Goal: Find specific page/section: Find specific page/section

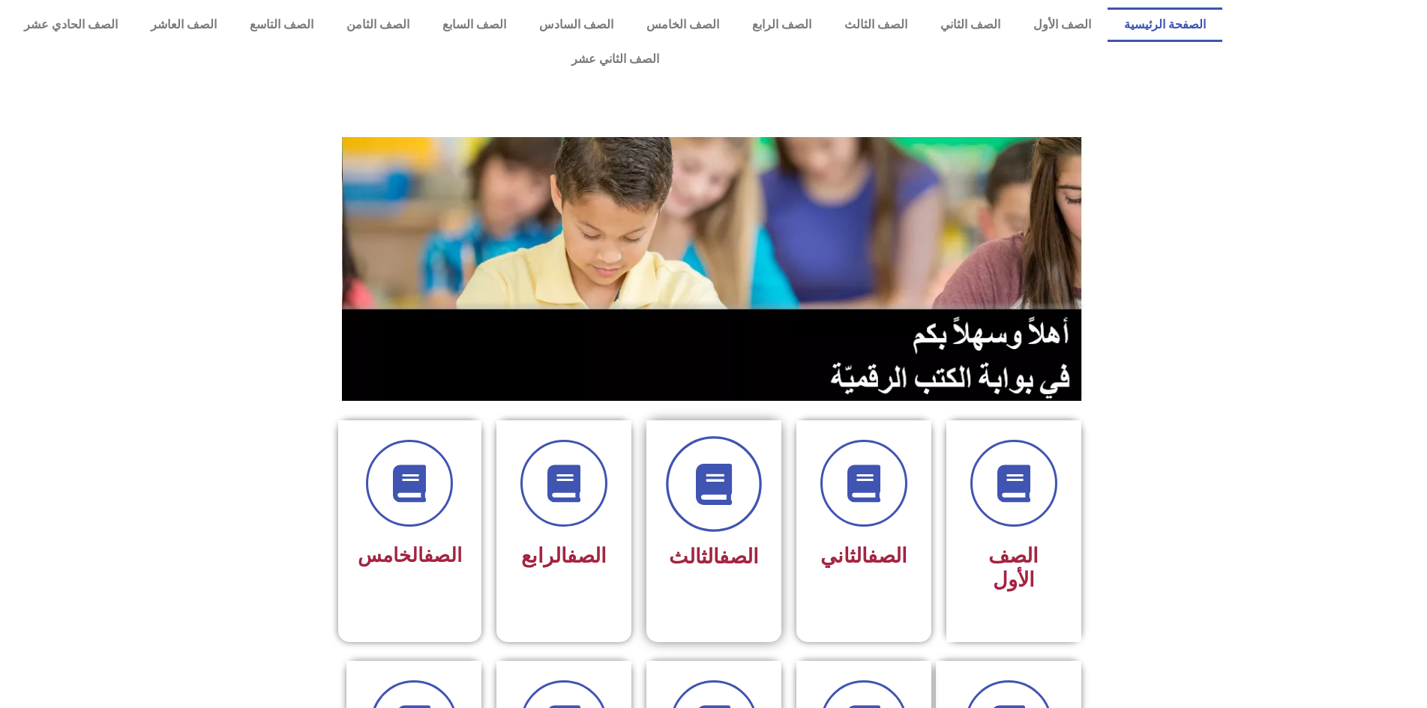
scroll to position [300, 0]
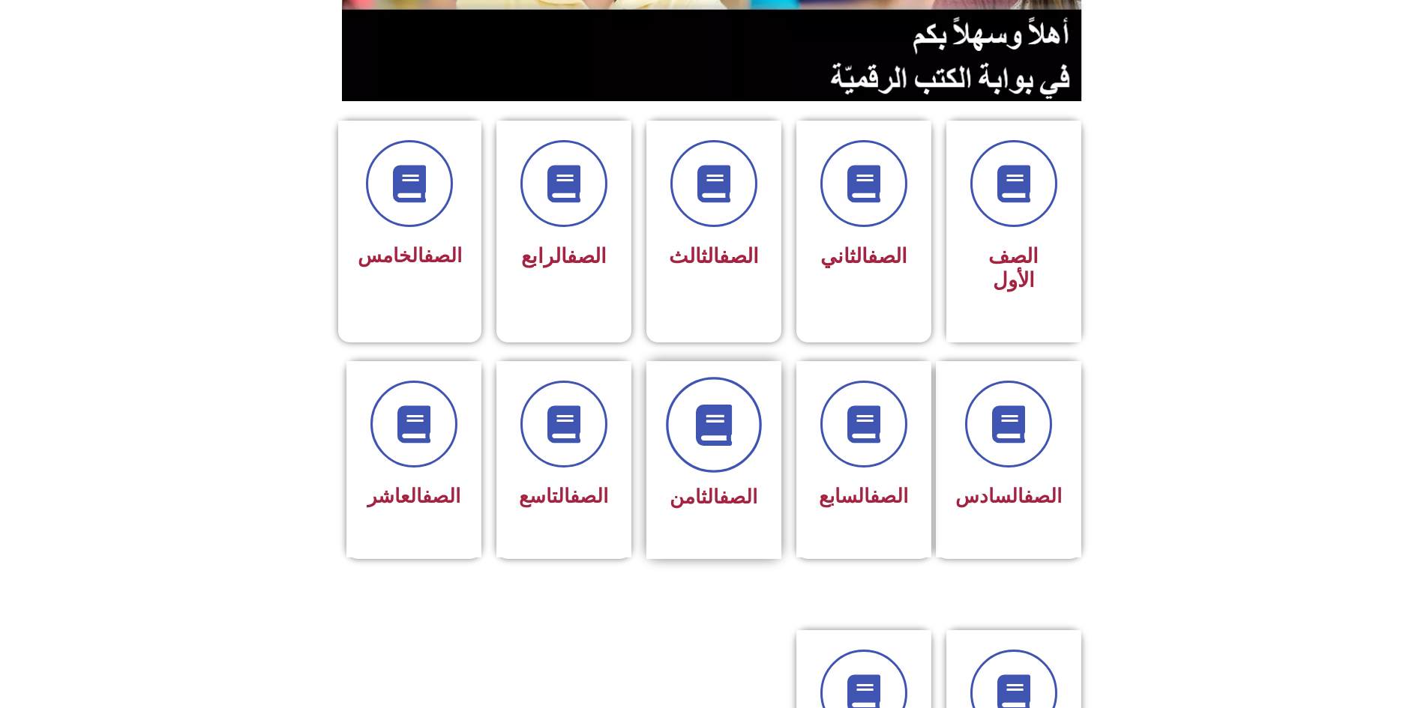
click at [725, 391] on span at bounding box center [714, 425] width 96 height 96
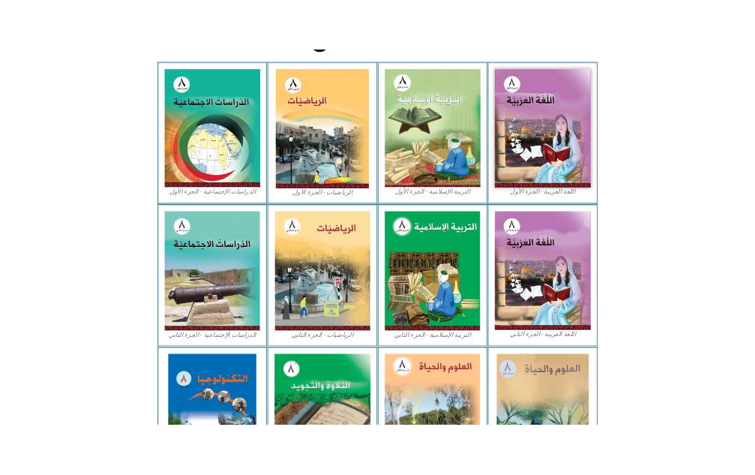
scroll to position [367, 0]
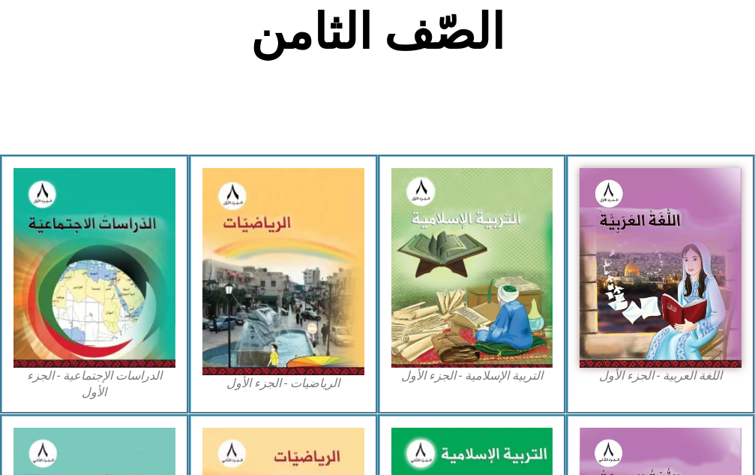
click at [455, 82] on section "الصّف الثامن" at bounding box center [377, 41] width 755 height 228
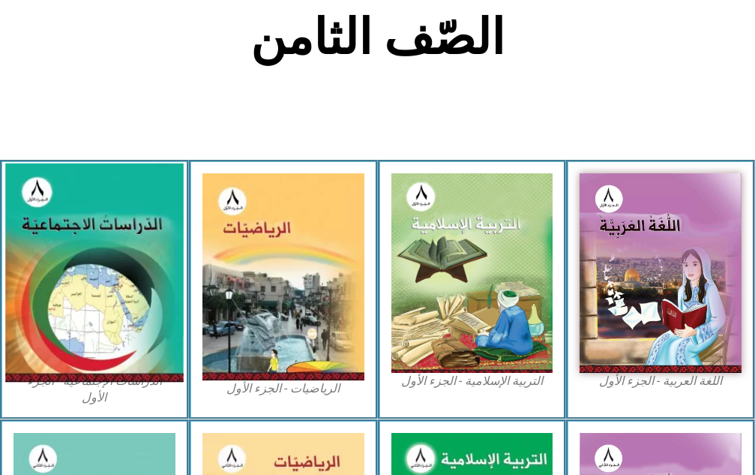
scroll to position [437, 0]
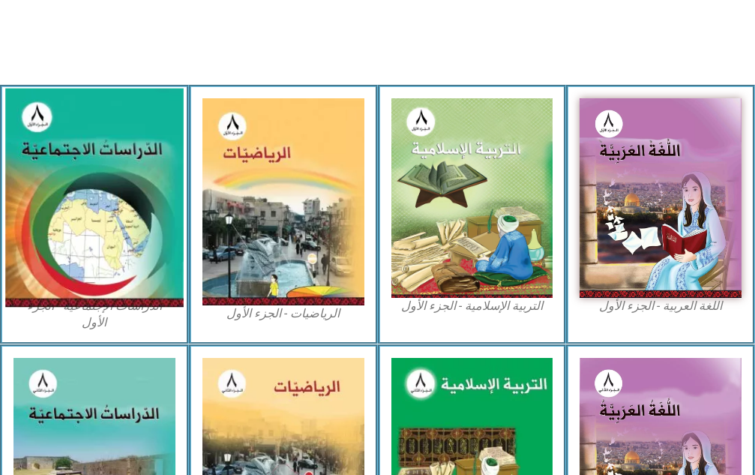
click at [128, 206] on img at bounding box center [94, 197] width 178 height 219
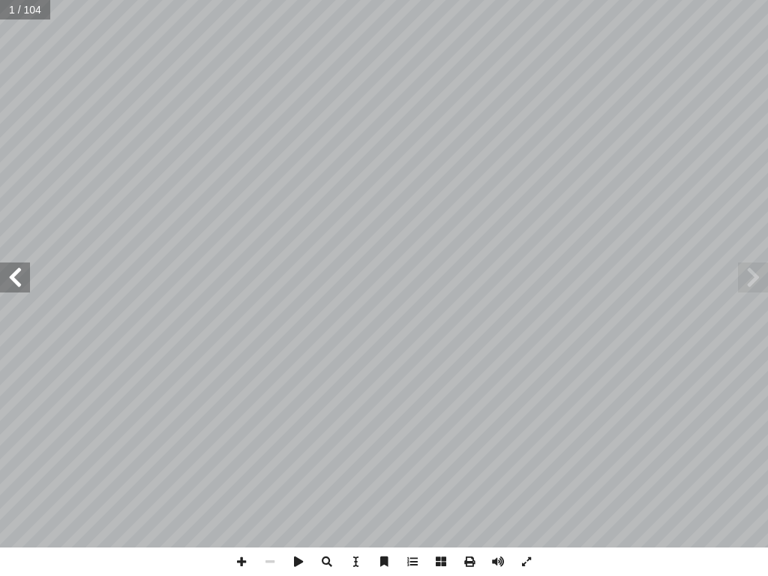
click at [13, 278] on span at bounding box center [15, 277] width 30 height 30
